Goal: Task Accomplishment & Management: Manage account settings

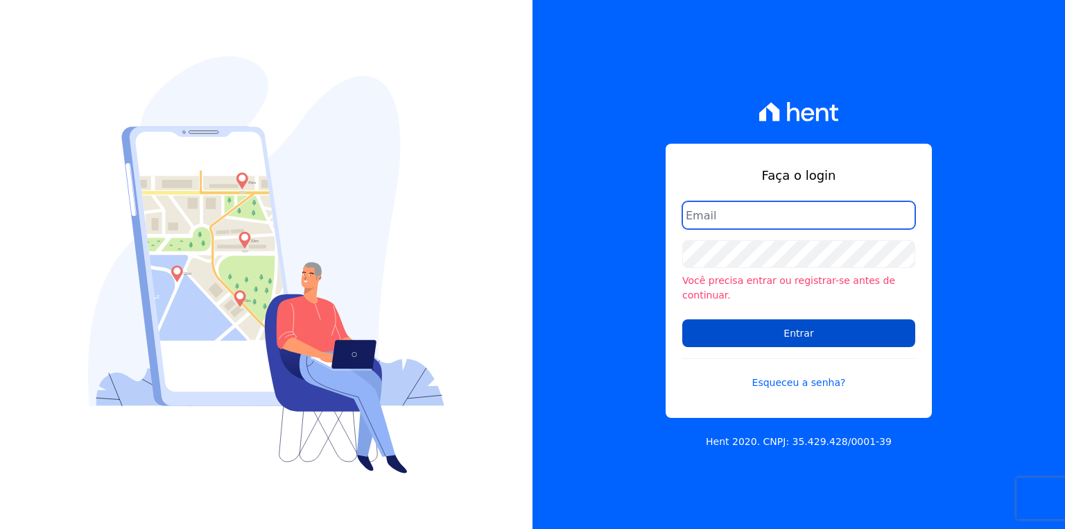
type input "josiffer.cruz@e-arke.com"
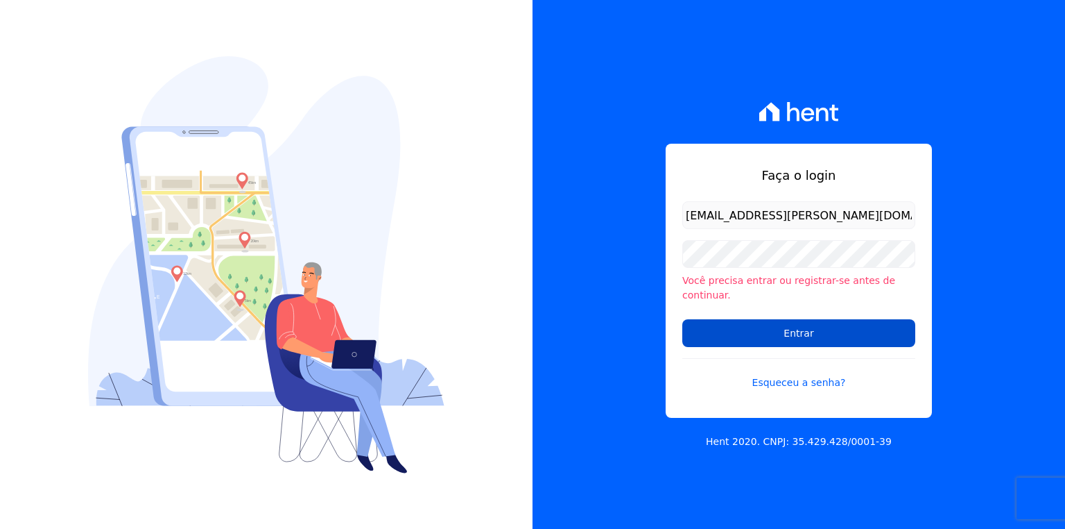
click at [728, 319] on input "Entrar" at bounding box center [798, 333] width 233 height 28
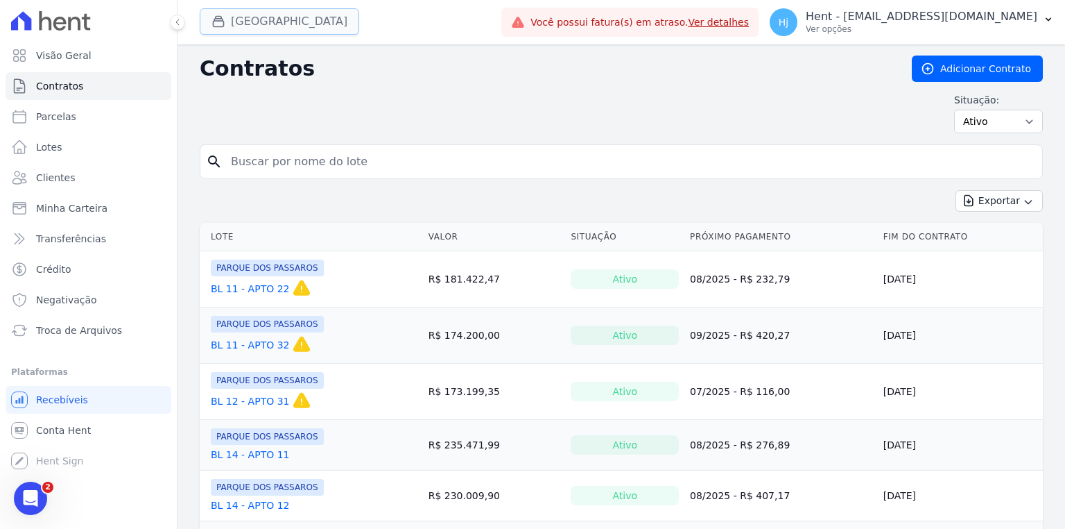
click at [296, 27] on button "[GEOGRAPHIC_DATA]" at bounding box center [280, 21] width 160 height 26
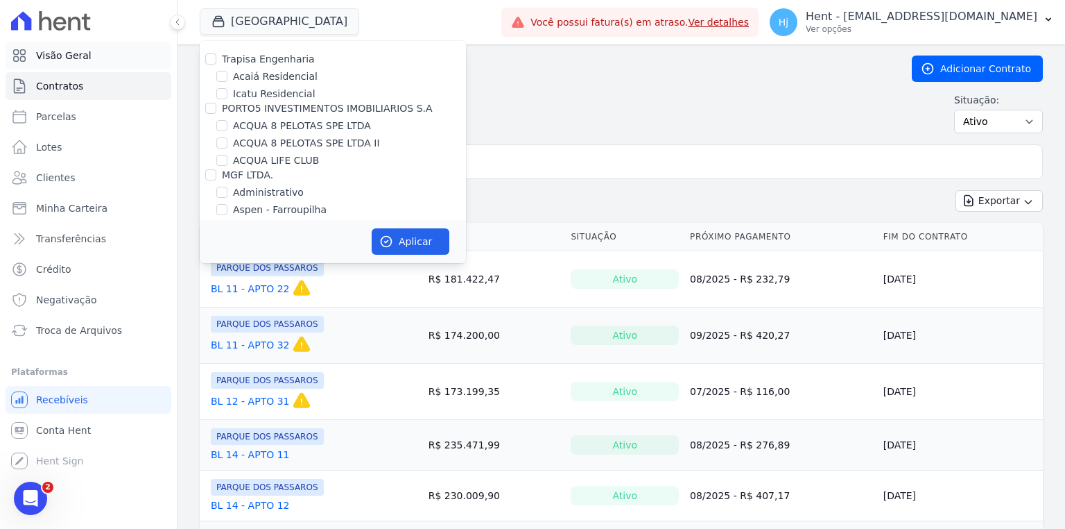
click at [44, 49] on span "Visão Geral" at bounding box center [63, 56] width 55 height 14
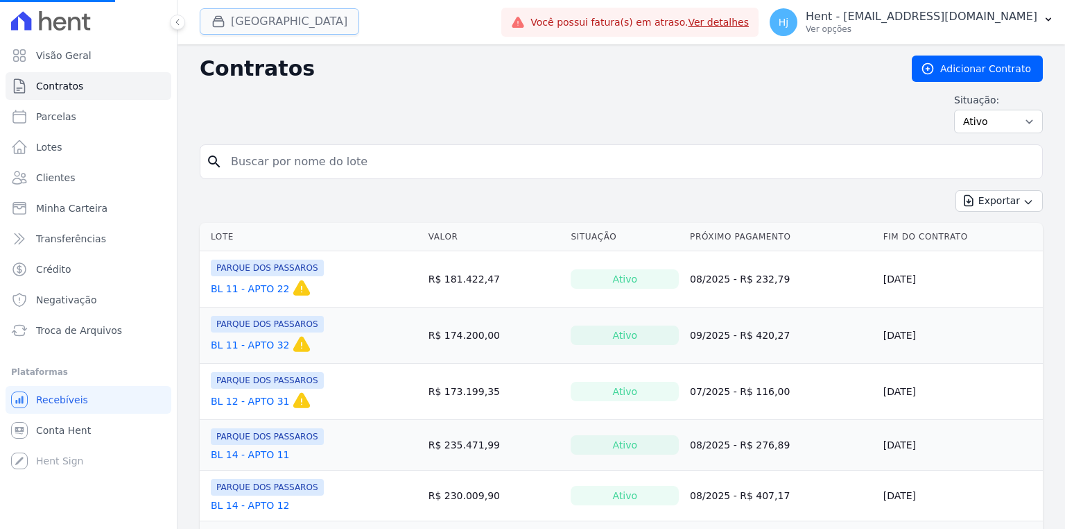
click at [246, 21] on button "Parque Dos Passaros" at bounding box center [280, 21] width 160 height 26
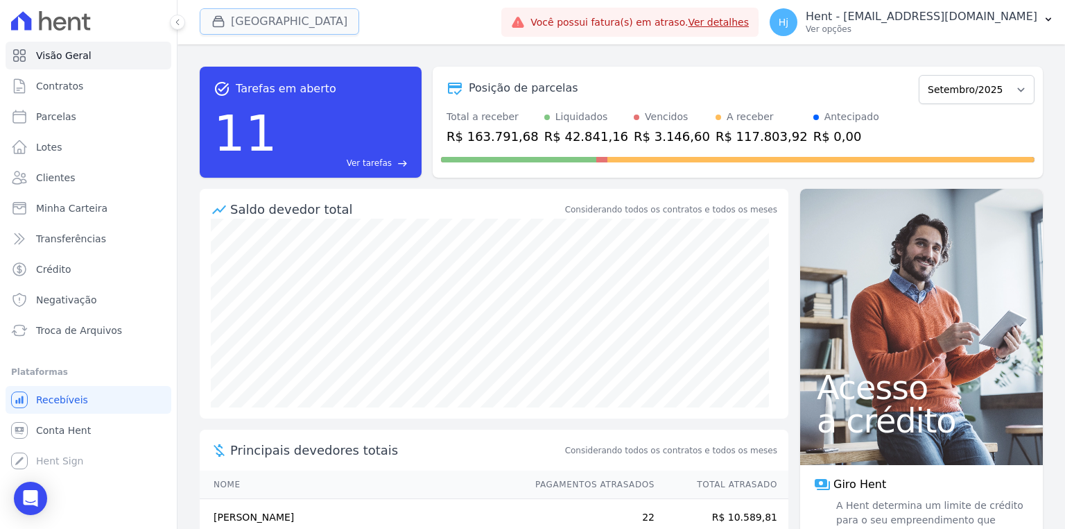
click at [321, 28] on button "Parque Dos Passaros" at bounding box center [280, 21] width 160 height 26
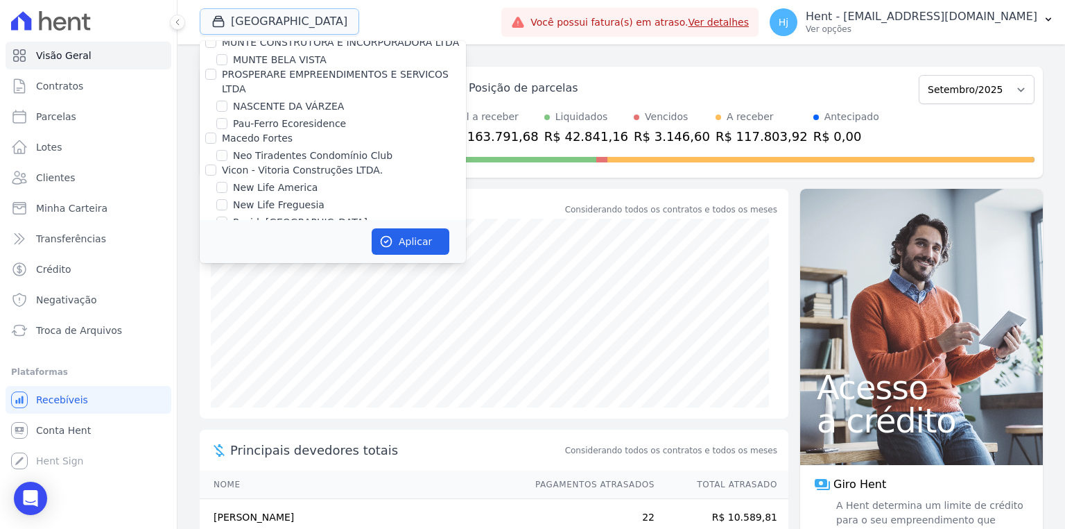
scroll to position [7713, 0]
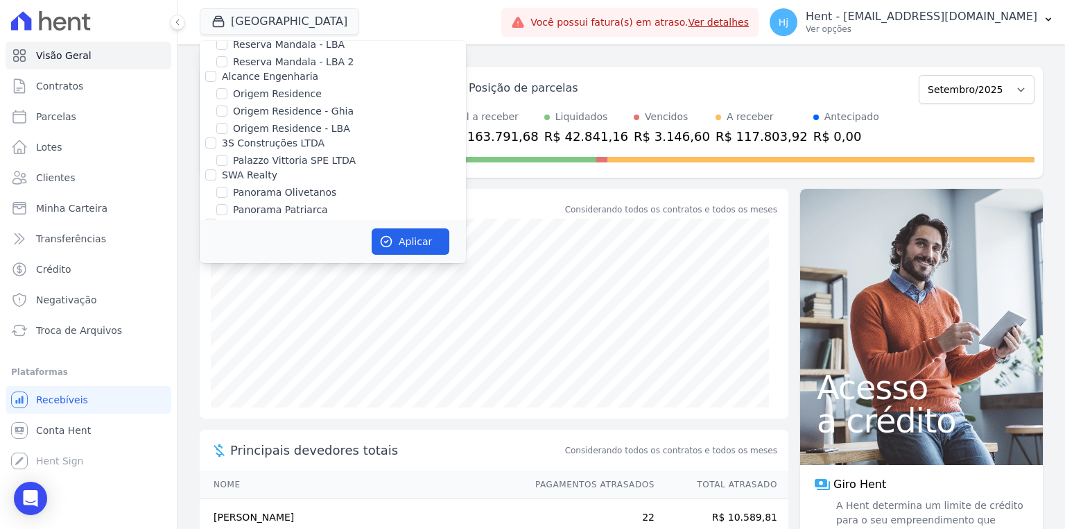
click at [216, 334] on input "PARQUE DOS PASSAROS" at bounding box center [221, 339] width 11 height 11
checkbox input "false"
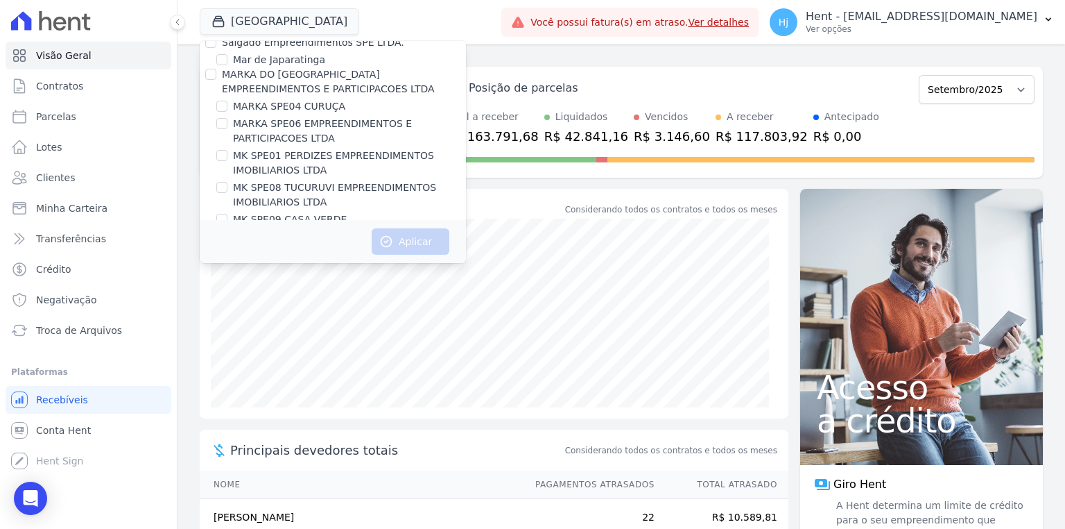
click at [225, 329] on input "MG ERNESTA INCORPORACAO SPE LTDA." at bounding box center [221, 334] width 11 height 11
checkbox input "true"
click at [405, 250] on button "Aplicar" at bounding box center [411, 241] width 78 height 26
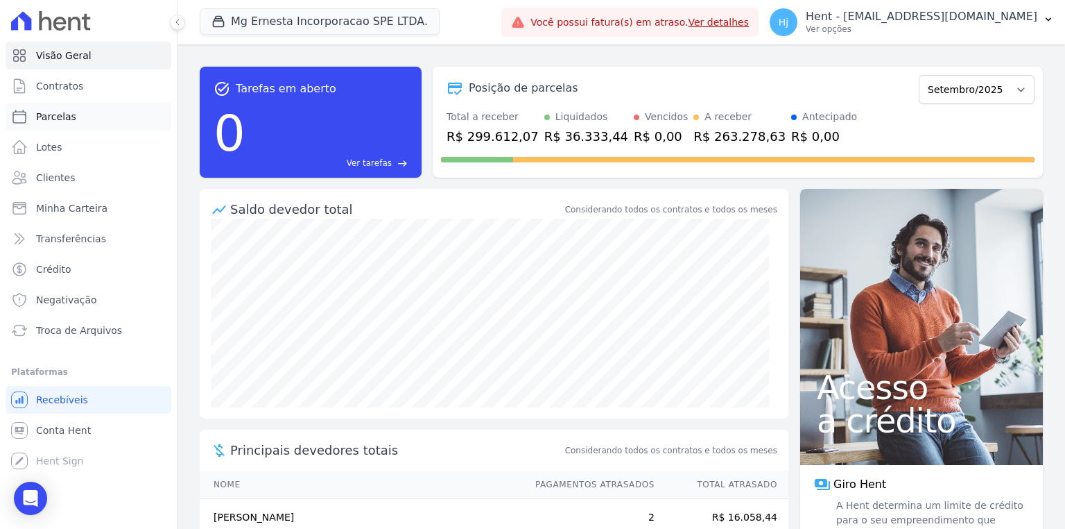
click at [84, 115] on link "Parcelas" at bounding box center [89, 117] width 166 height 28
select select
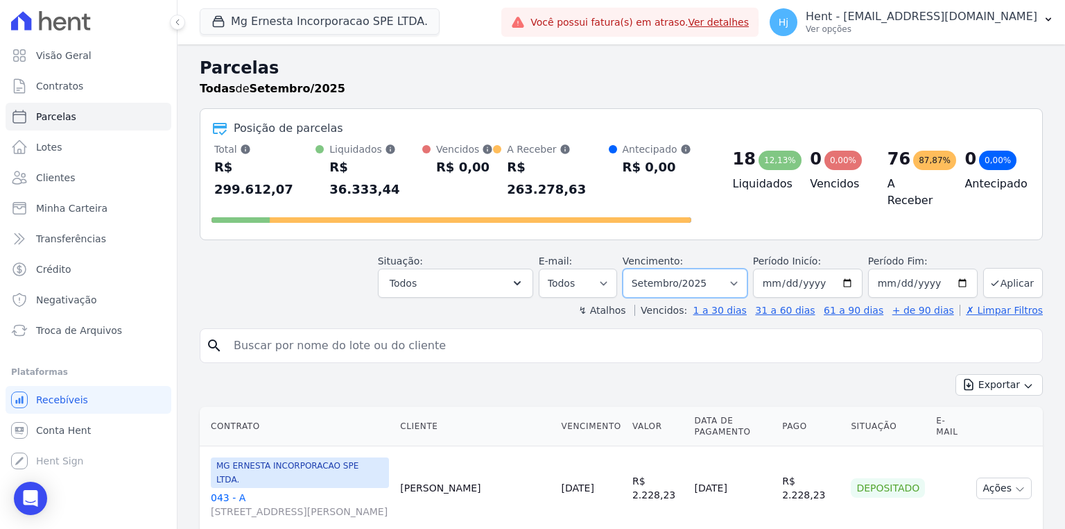
click at [732, 268] on select "Filtrar por período ──────── Todos os meses Julho/2025 Agosto/2025 Setembro/202…" at bounding box center [685, 282] width 125 height 29
click at [839, 268] on input "2025-09-01" at bounding box center [808, 282] width 110 height 29
click at [848, 268] on input "2025-09-01" at bounding box center [808, 282] width 110 height 29
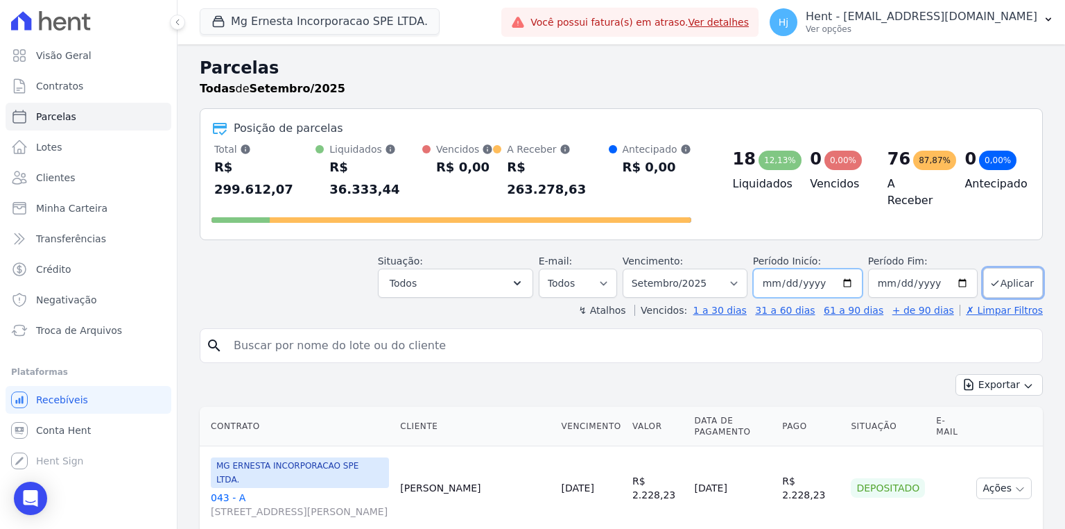
type input "[DATE]"
click at [960, 268] on input "2025-09-30" at bounding box center [923, 282] width 110 height 29
type input "[DATE]"
click at [1010, 268] on button "Aplicar" at bounding box center [1013, 283] width 60 height 30
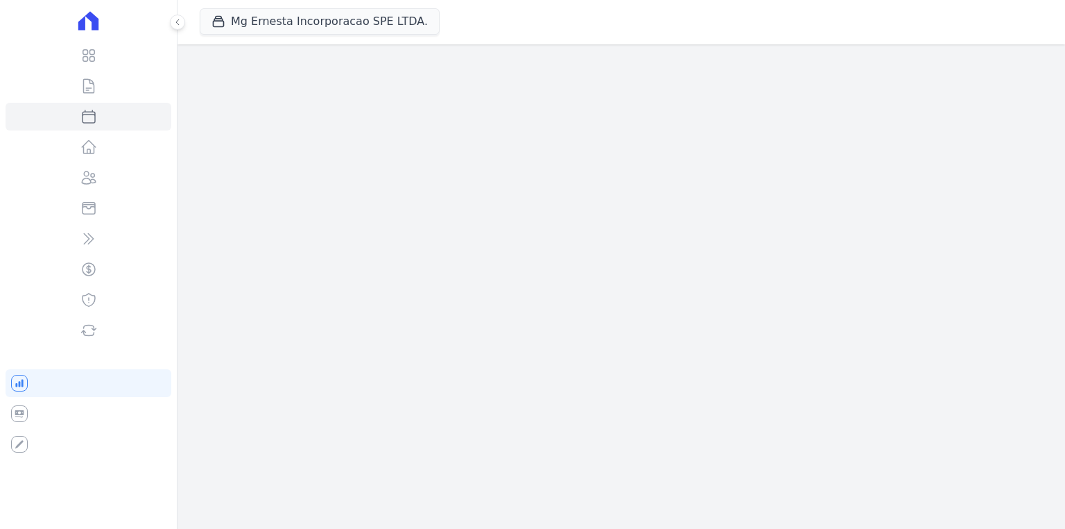
select select
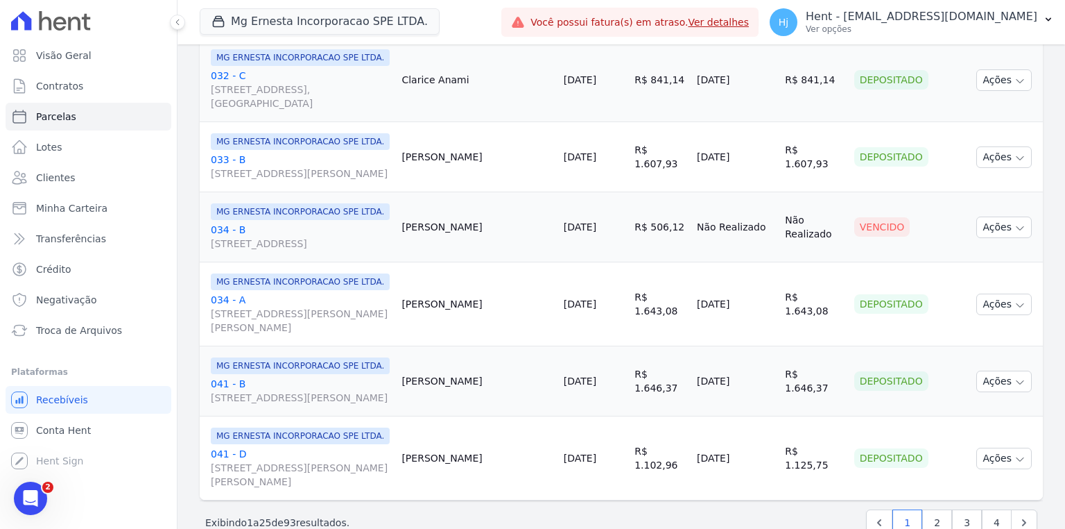
scroll to position [1840, 0]
